Goal: Task Accomplishment & Management: Manage account settings

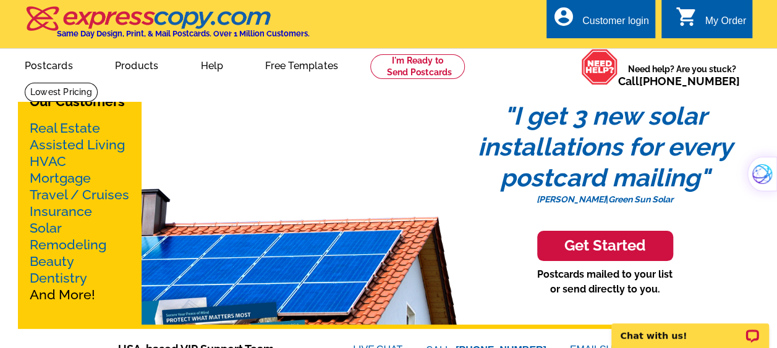
click at [642, 20] on div "Customer login" at bounding box center [615, 23] width 67 height 17
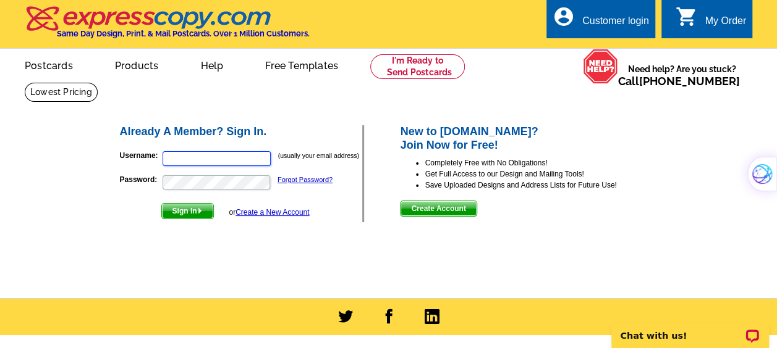
type input "[EMAIL_ADDRESS][DOMAIN_NAME]"
click at [194, 215] on span "Sign In" at bounding box center [187, 211] width 51 height 15
